Goal: Task Accomplishment & Management: Manage account settings

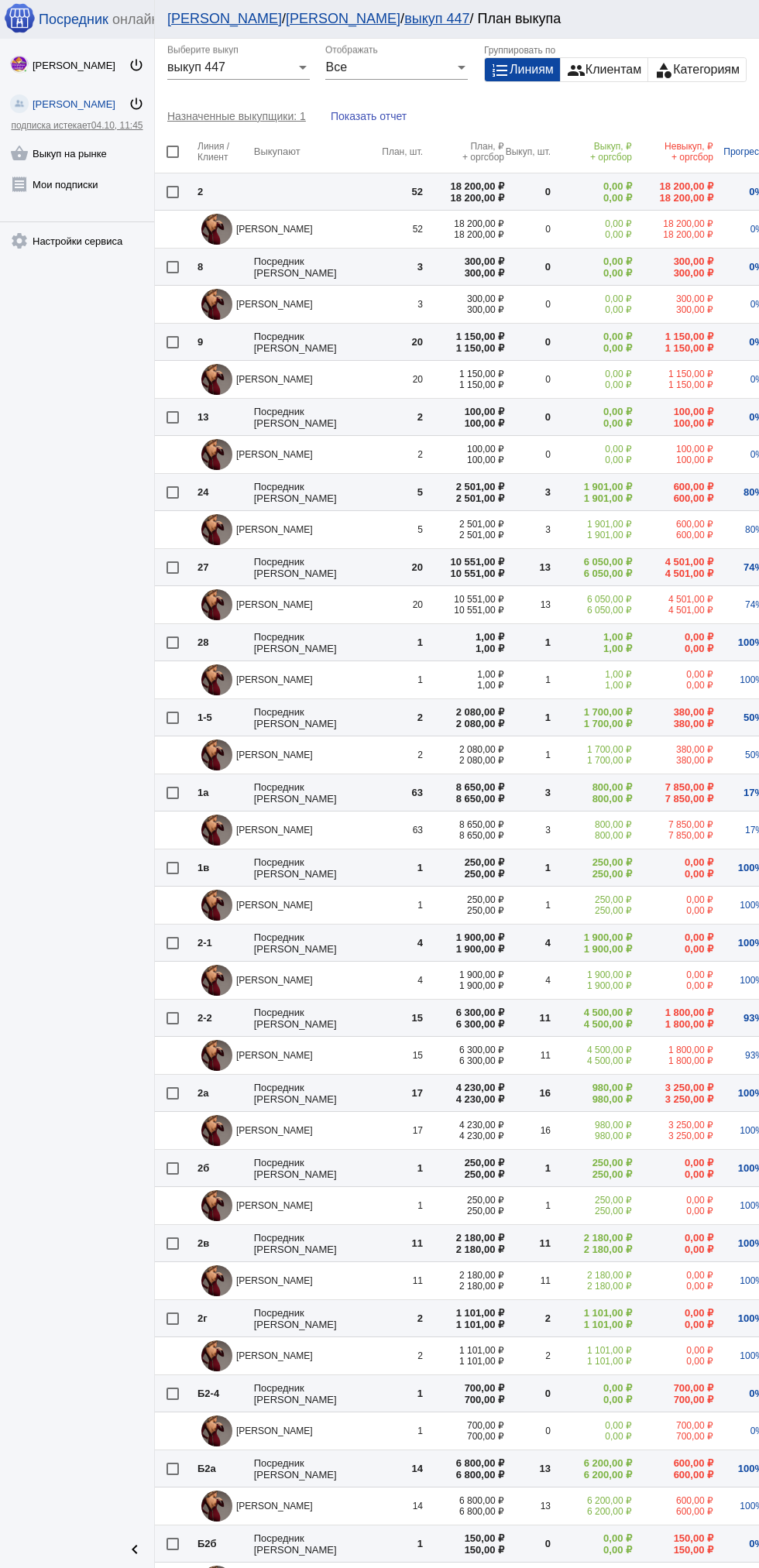
click at [47, 153] on link "shopping_basket Выкуп на рынке" at bounding box center [77, 150] width 154 height 31
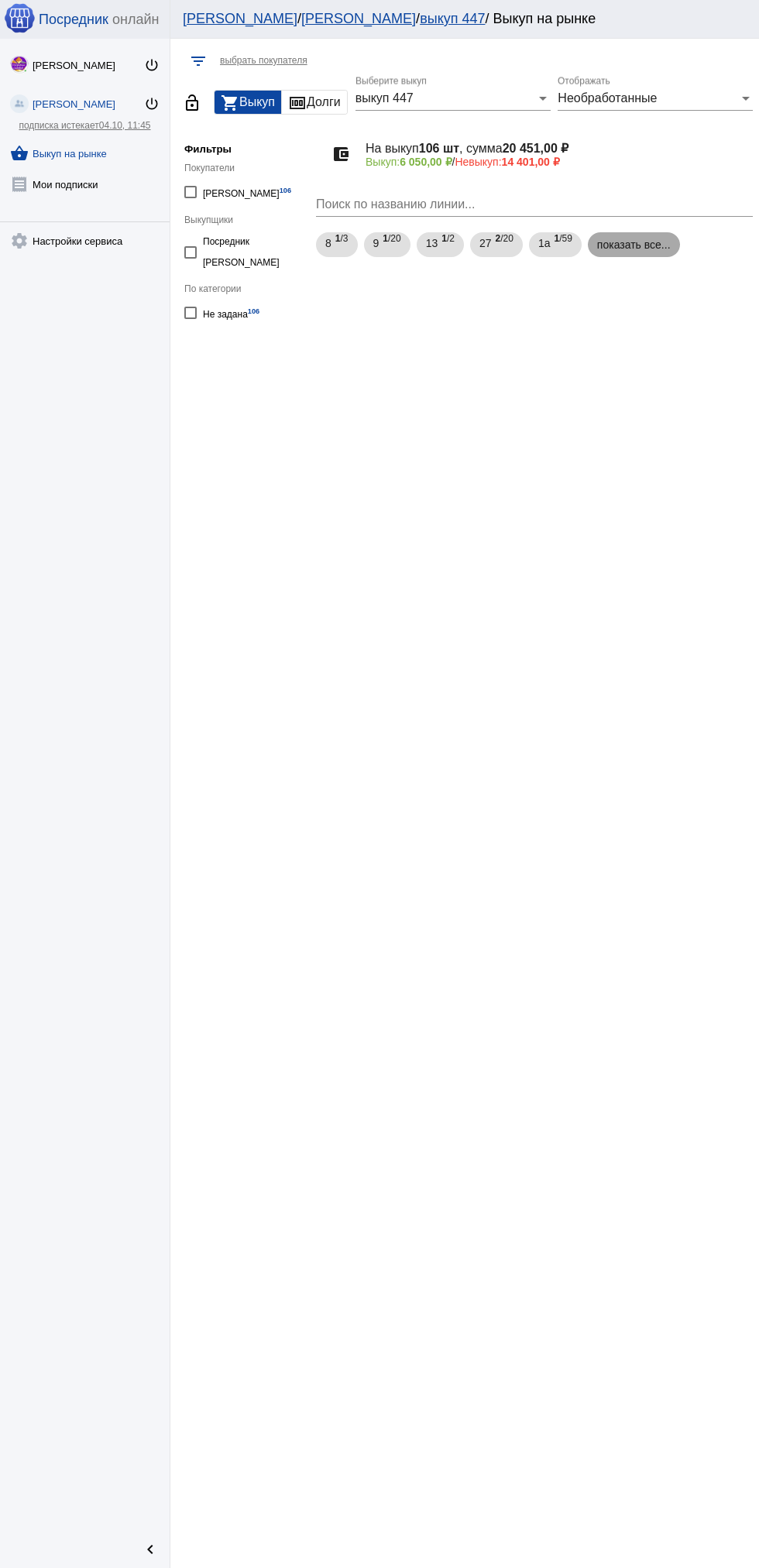
click at [618, 252] on mat-chip "показать все..." at bounding box center [633, 245] width 92 height 25
click at [548, 243] on span "1а" at bounding box center [545, 243] width 13 height 28
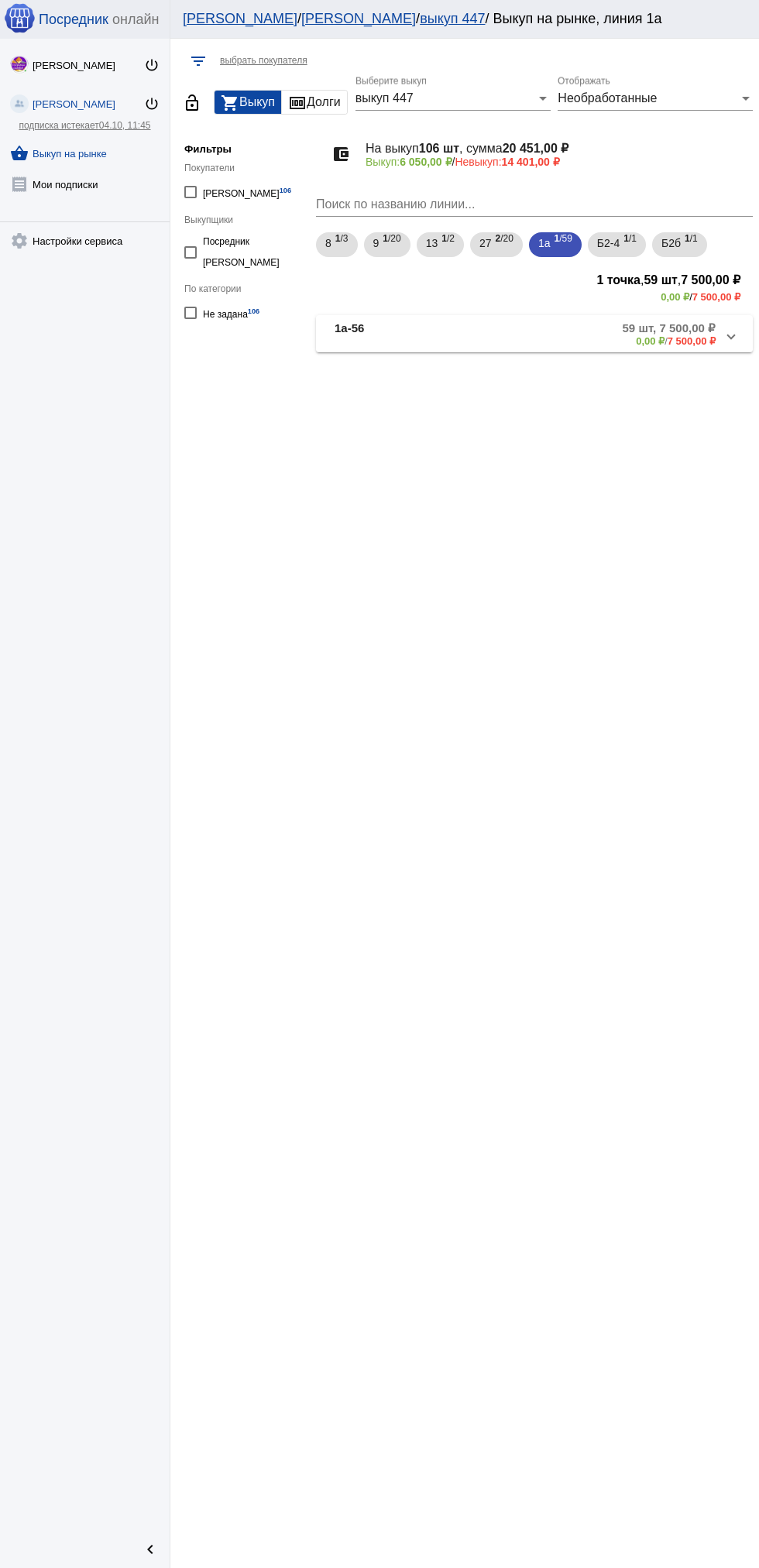
click at [431, 348] on mat-expansion-panel-header "1а-56 59 шт, 7 500,00 ₽ 0,00 ₽ / 7 500,00 ₽" at bounding box center [534, 333] width 437 height 37
click at [393, 342] on mat-panel-title "1а-56" at bounding box center [390, 334] width 111 height 25
click at [383, 337] on mat-panel-title "1а-56" at bounding box center [390, 334] width 111 height 25
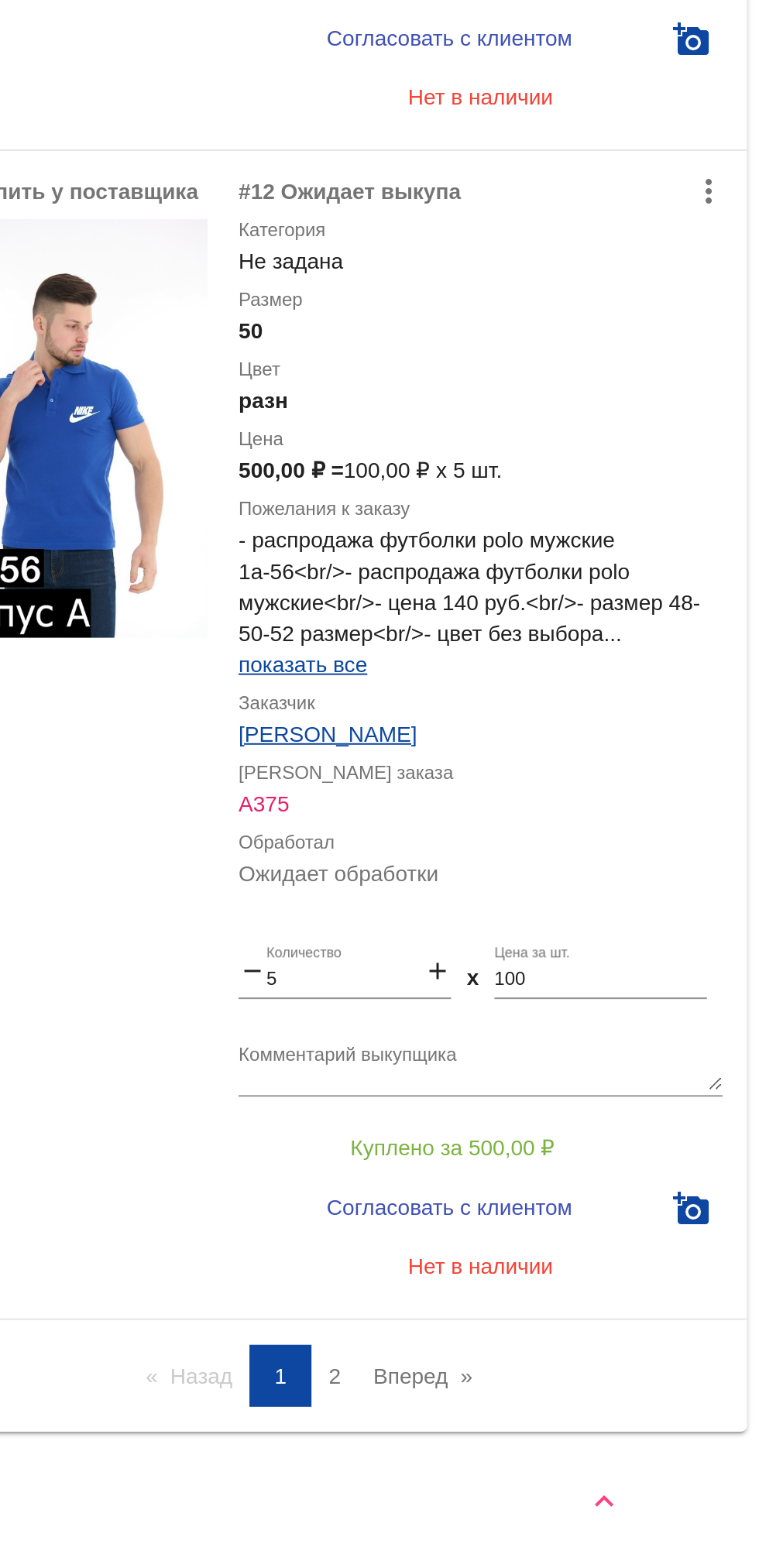
click at [546, 1479] on link "page 2" at bounding box center [546, 1472] width 22 height 31
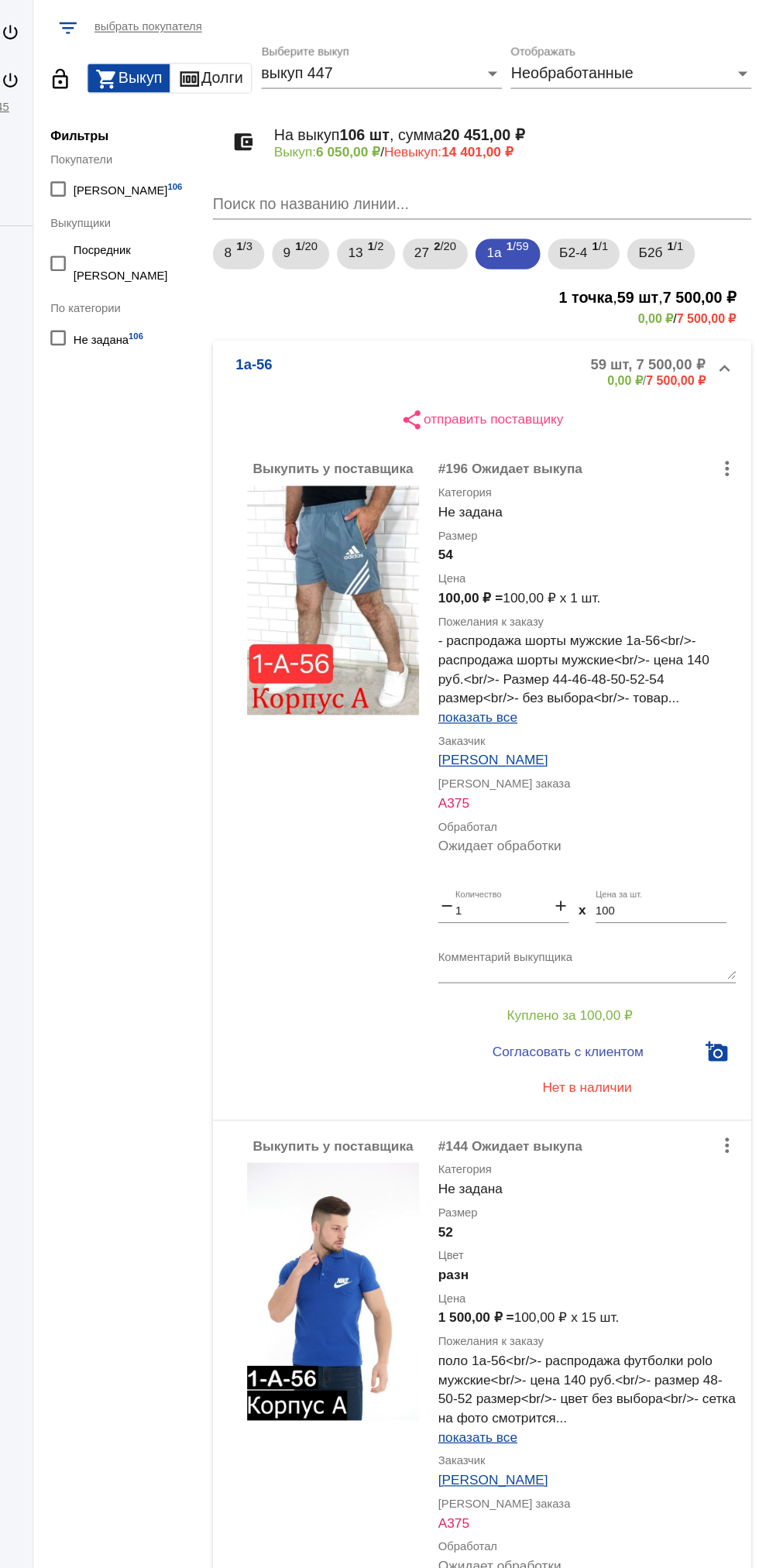
click at [519, 302] on mat-panel-description "59 шт, 7 500,00 ₽ 0,00 ₽ / 7 500,00 ₽" at bounding box center [587, 301] width 257 height 25
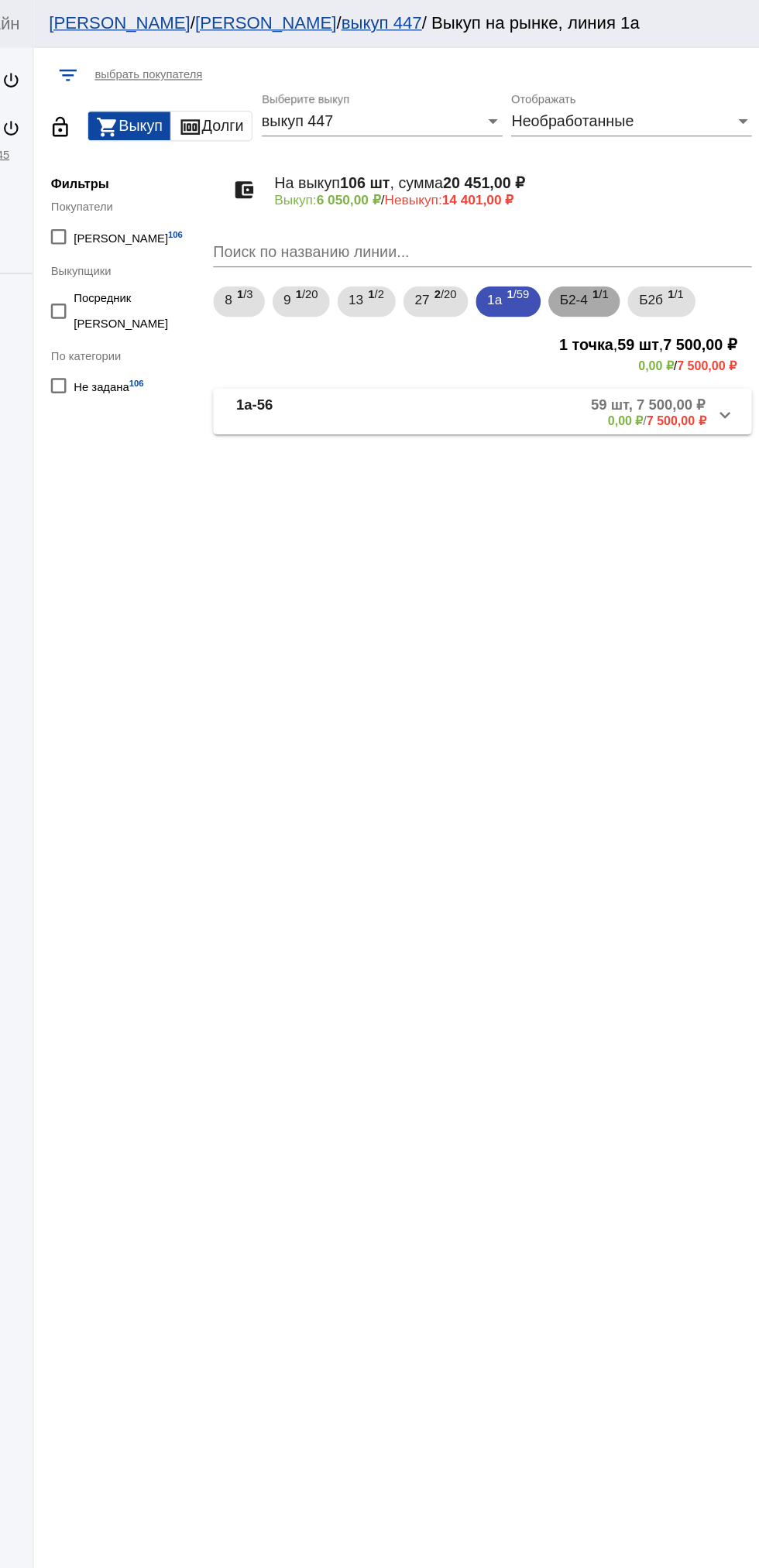
click at [637, 239] on span "1 /1" at bounding box center [630, 245] width 13 height 31
click at [677, 244] on span "Б2б" at bounding box center [671, 243] width 20 height 28
click at [626, 337] on mat-panel-description "1 шт, 150,00 ₽ 0,00 ₽ / 150,00 ₽" at bounding box center [593, 334] width 246 height 25
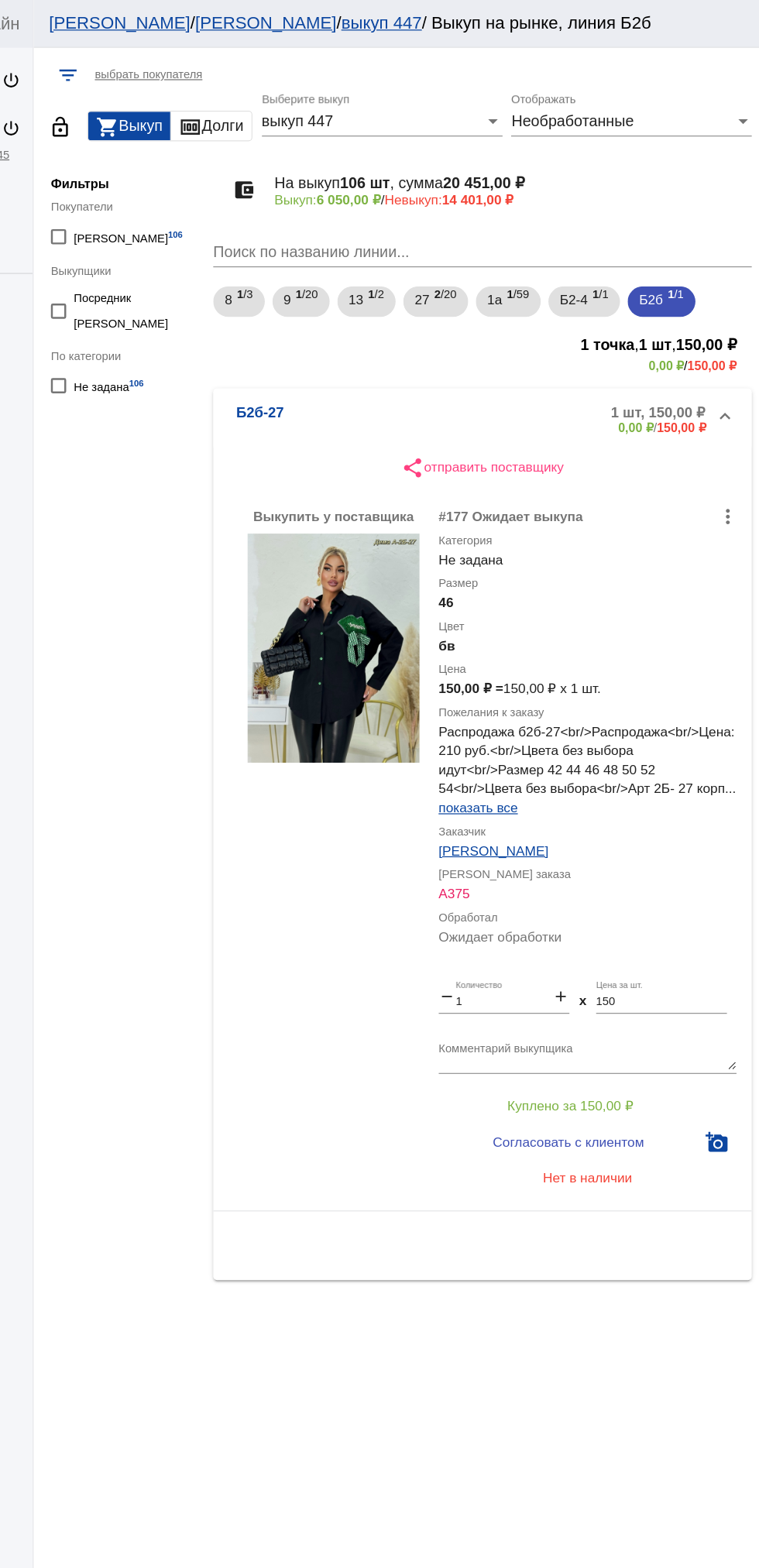
click at [560, 327] on mat-panel-description "1 шт, 150,00 ₽ 0,00 ₽ / 150,00 ₽" at bounding box center [593, 340] width 246 height 25
